Goal: Transaction & Acquisition: Register for event/course

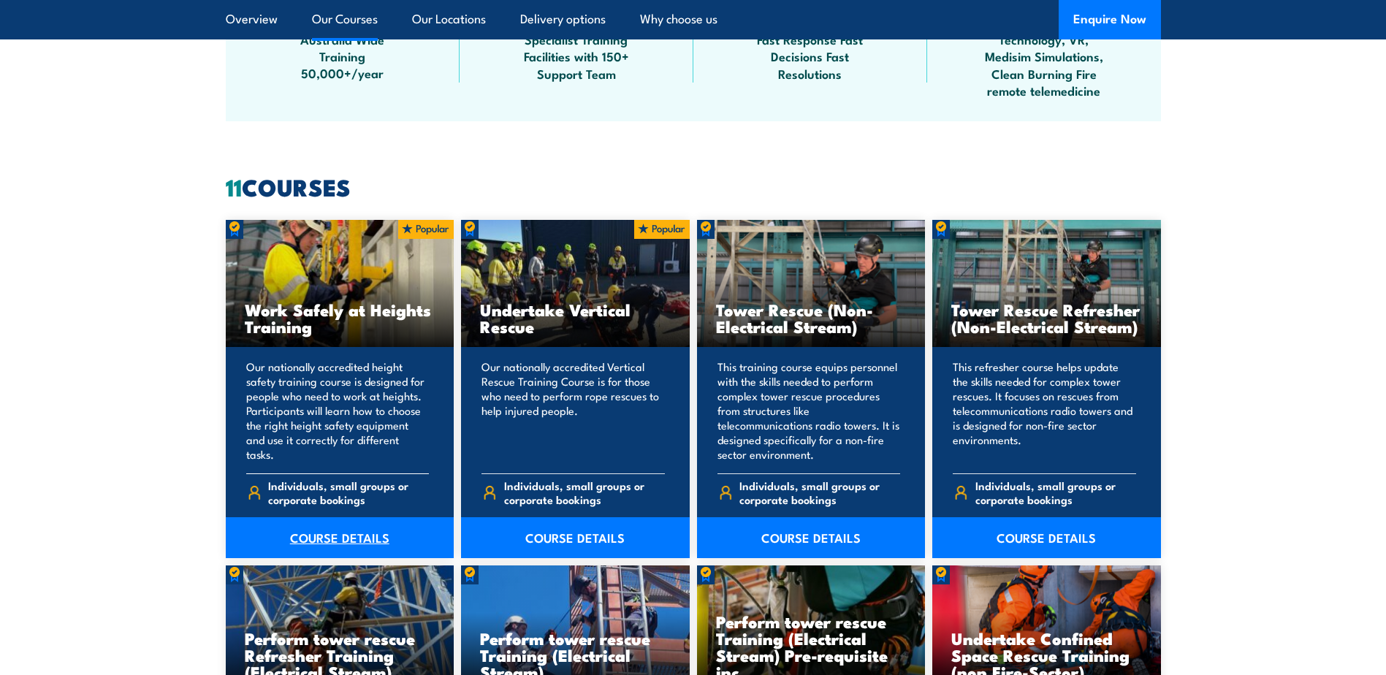
click at [344, 536] on link "COURSE DETAILS" at bounding box center [340, 537] width 229 height 41
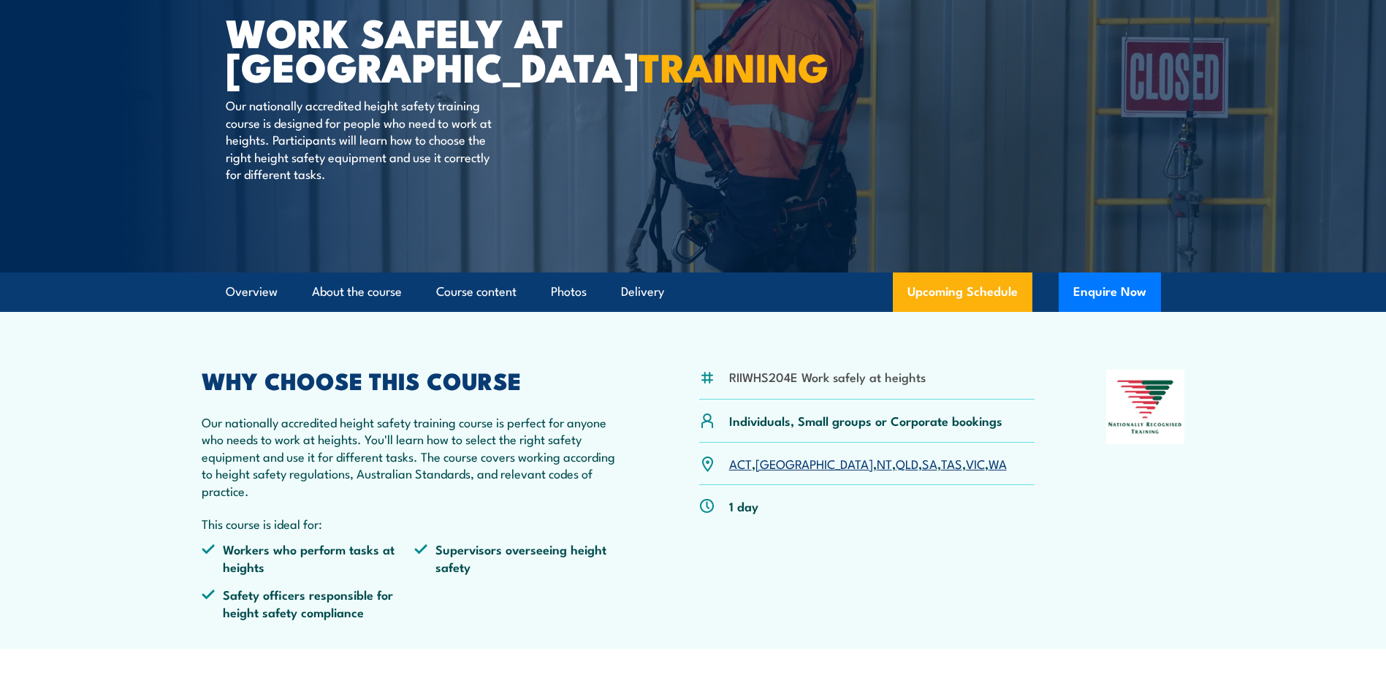
scroll to position [219, 0]
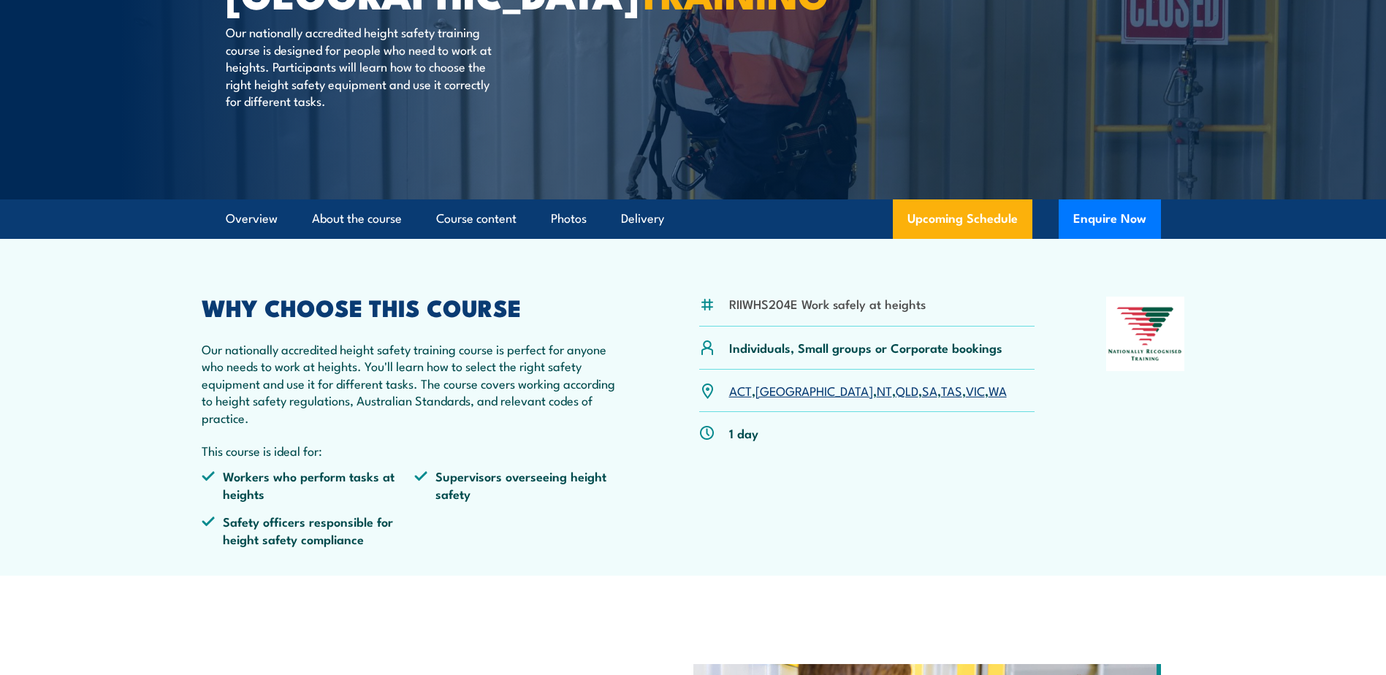
click at [896, 392] on link "QLD" at bounding box center [907, 390] width 23 height 18
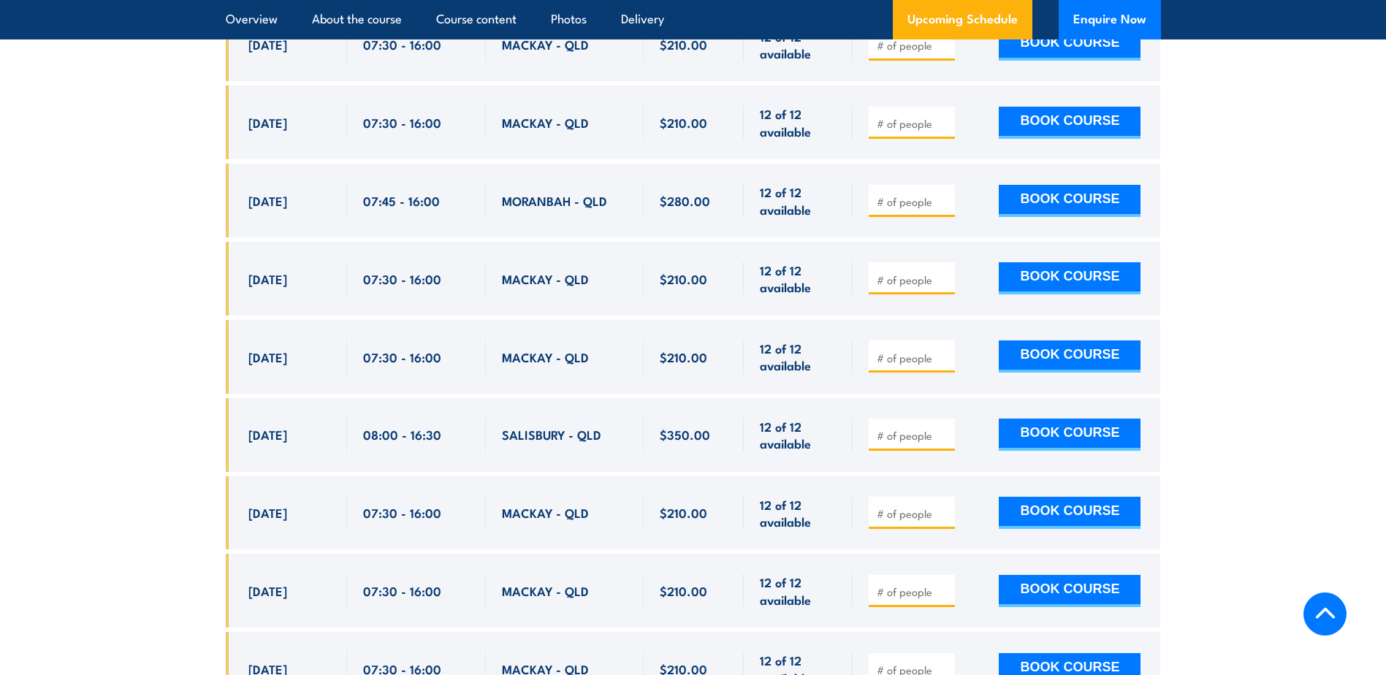
scroll to position [2763, 0]
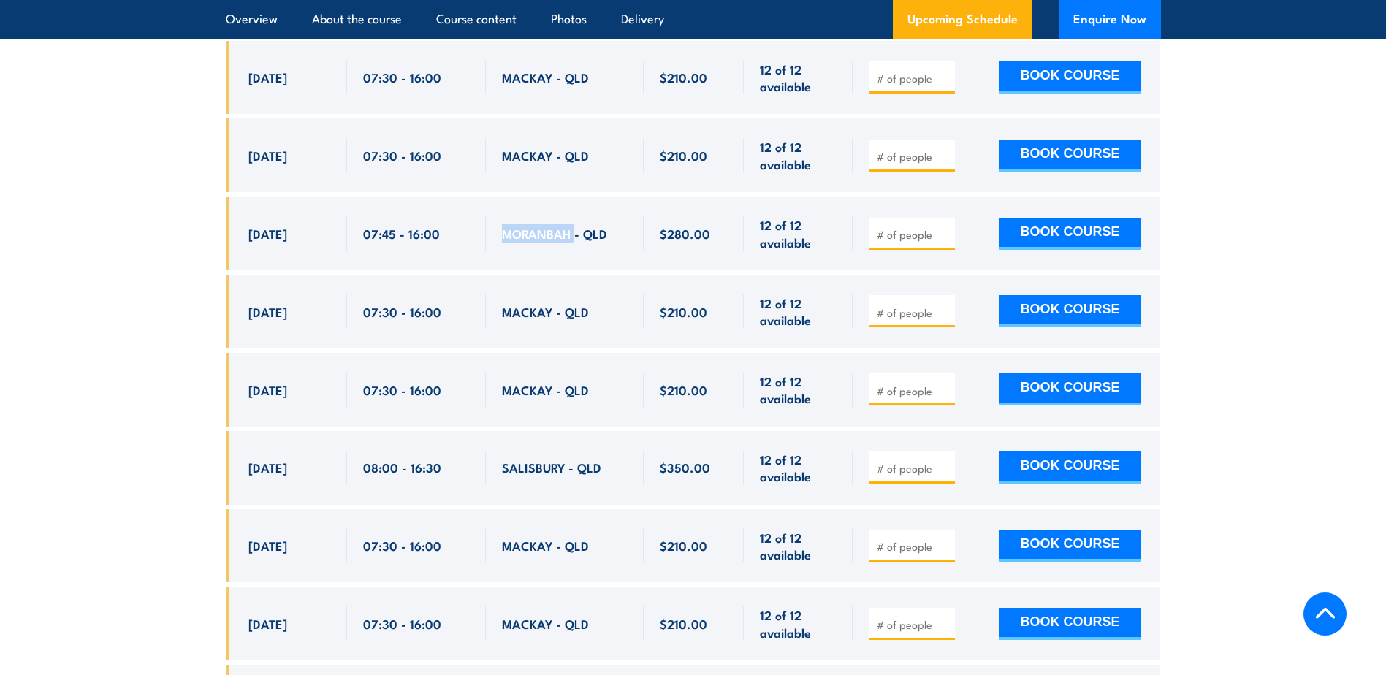
drag, startPoint x: 502, startPoint y: 207, endPoint x: 574, endPoint y: 207, distance: 71.6
click at [574, 225] on span "MORANBAH - QLD" at bounding box center [554, 233] width 105 height 17
copy span "MORANBAH"
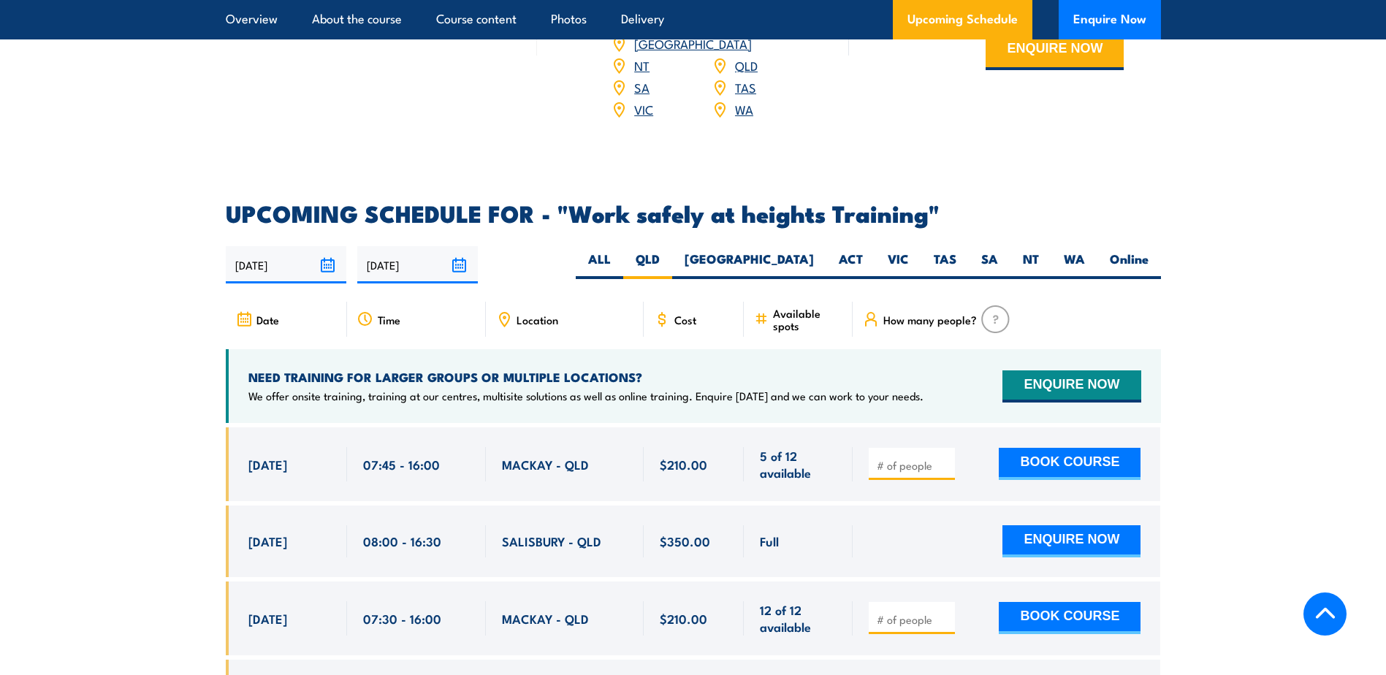
scroll to position [2192, 0]
